Goal: Find specific page/section: Find specific page/section

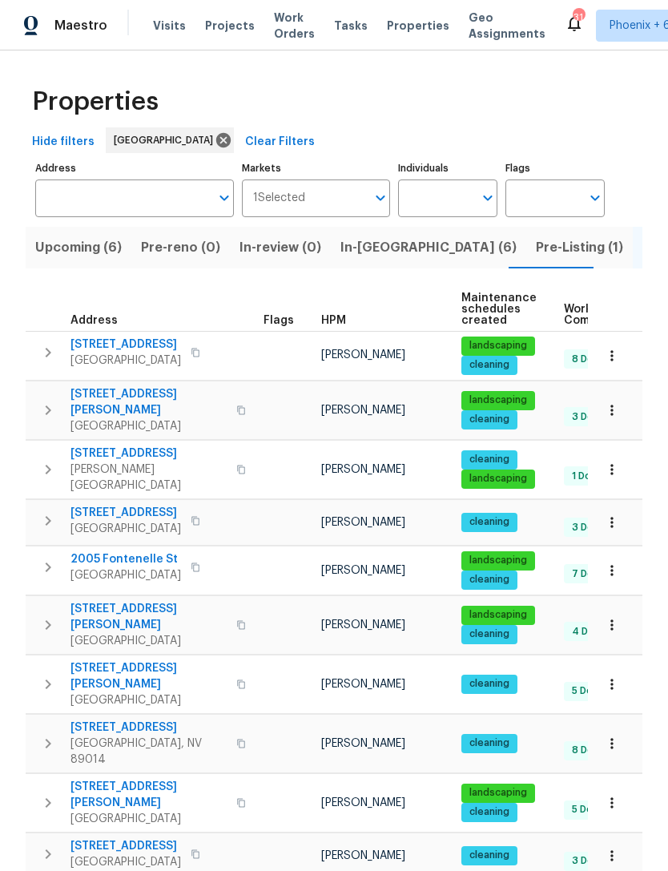
click at [447, 194] on input "Individuals" at bounding box center [435, 198] width 75 height 38
type input "[PERSON_NAME]"
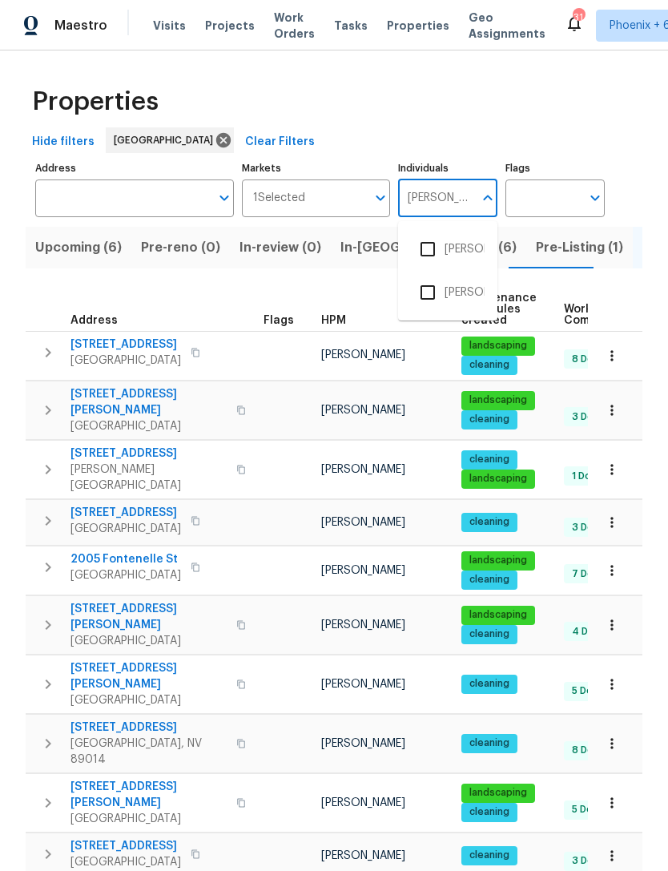
click at [442, 262] on input "checkbox" at bounding box center [428, 249] width 34 height 34
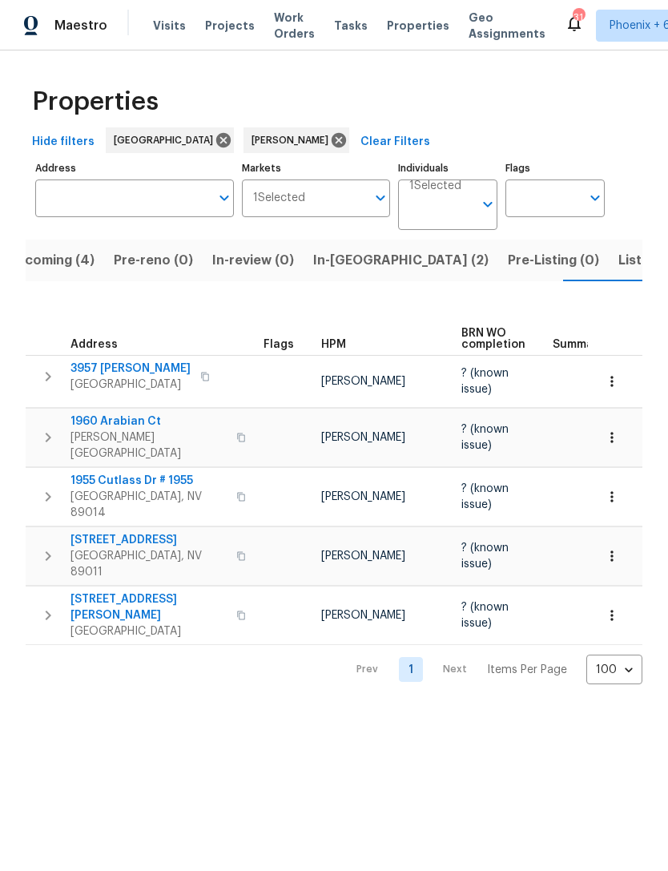
click at [350, 260] on span "In-[GEOGRAPHIC_DATA] (2)" at bounding box center [400, 260] width 175 height 22
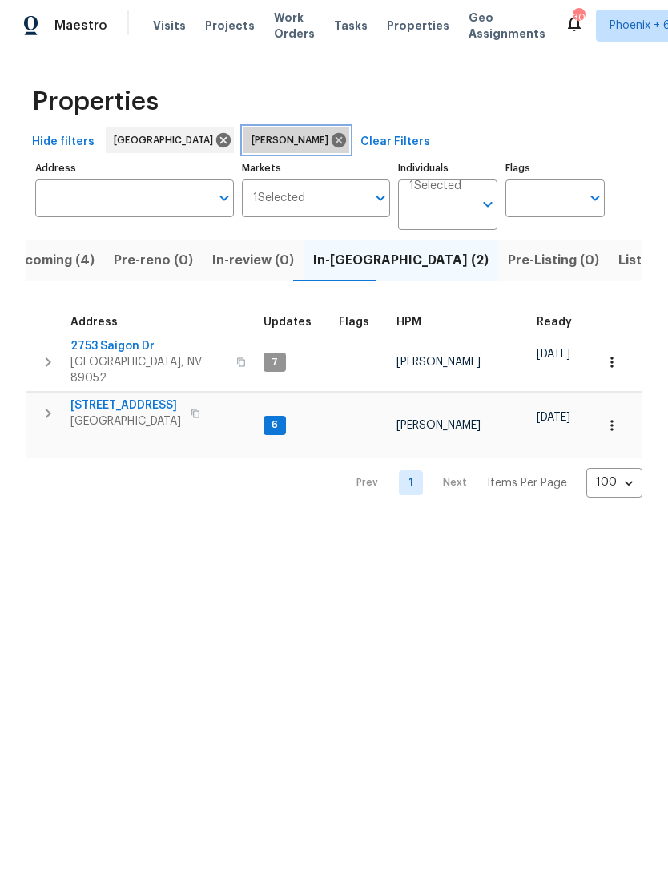
click at [332, 135] on icon at bounding box center [339, 140] width 14 height 14
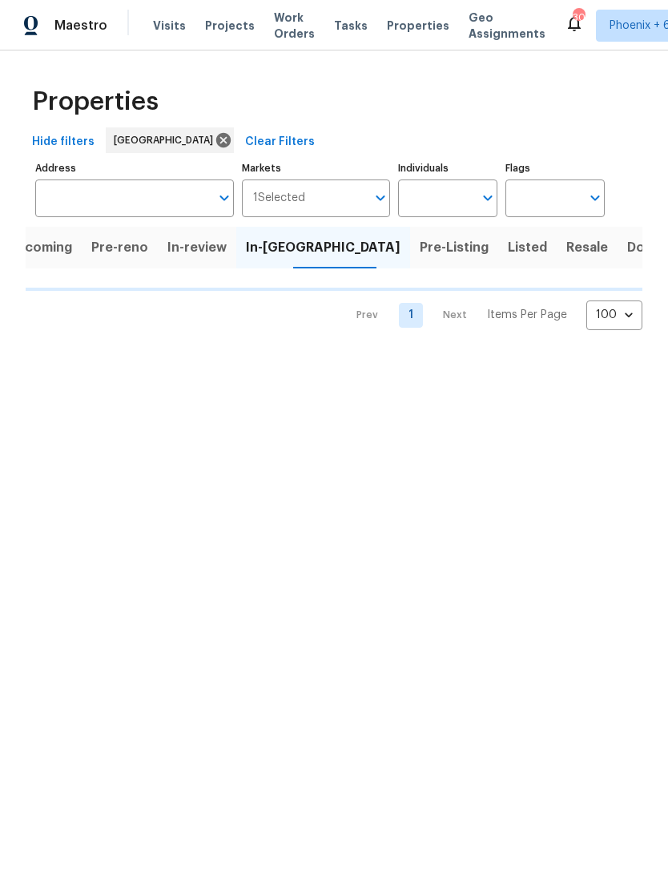
scroll to position [0, 14]
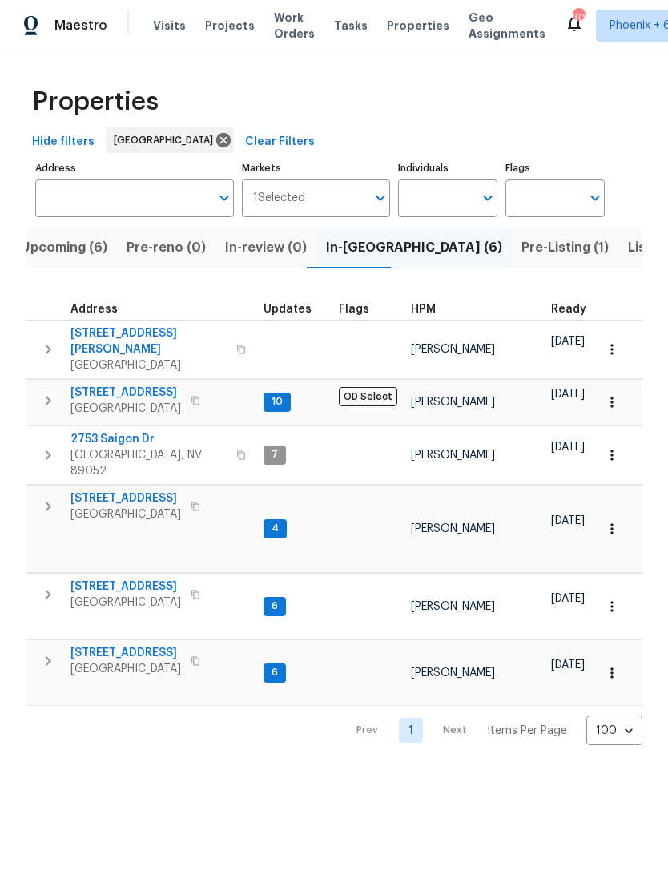
click at [47, 238] on span "Upcoming (6)" at bounding box center [64, 247] width 87 height 22
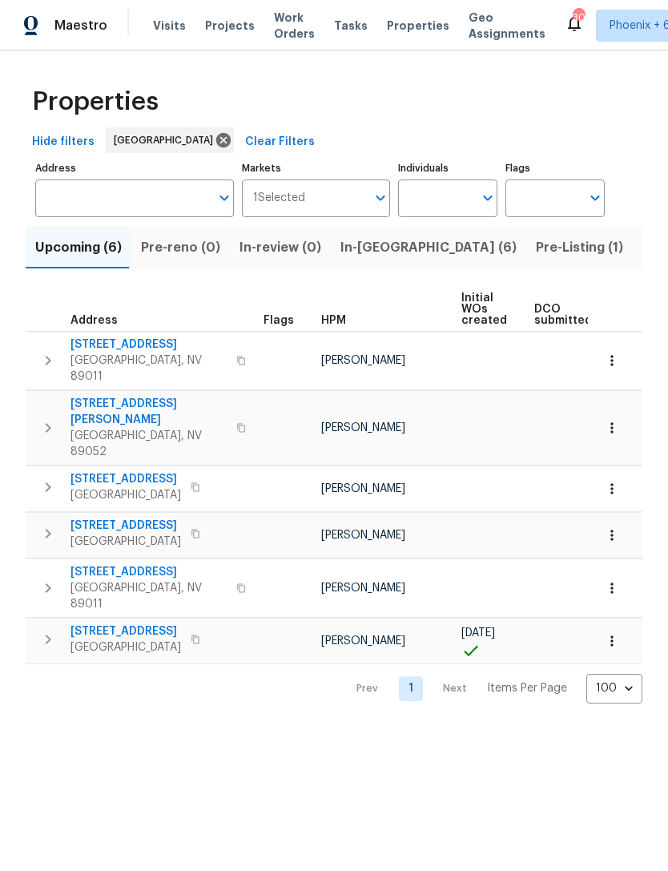
click at [382, 250] on span "In-[GEOGRAPHIC_DATA] (6)" at bounding box center [428, 247] width 176 height 22
